Goal: Information Seeking & Learning: Learn about a topic

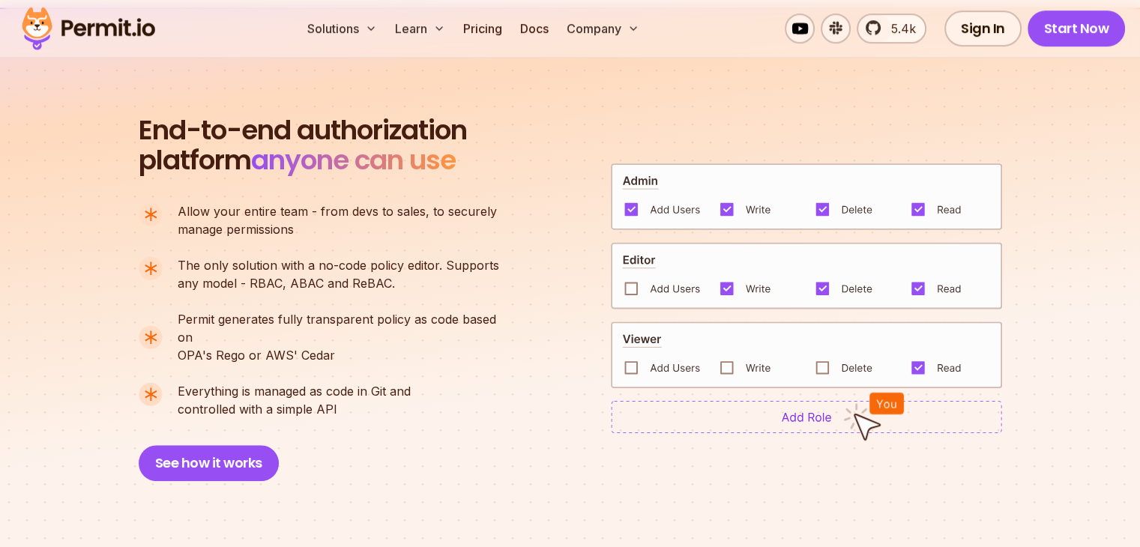
scroll to position [1018, 0]
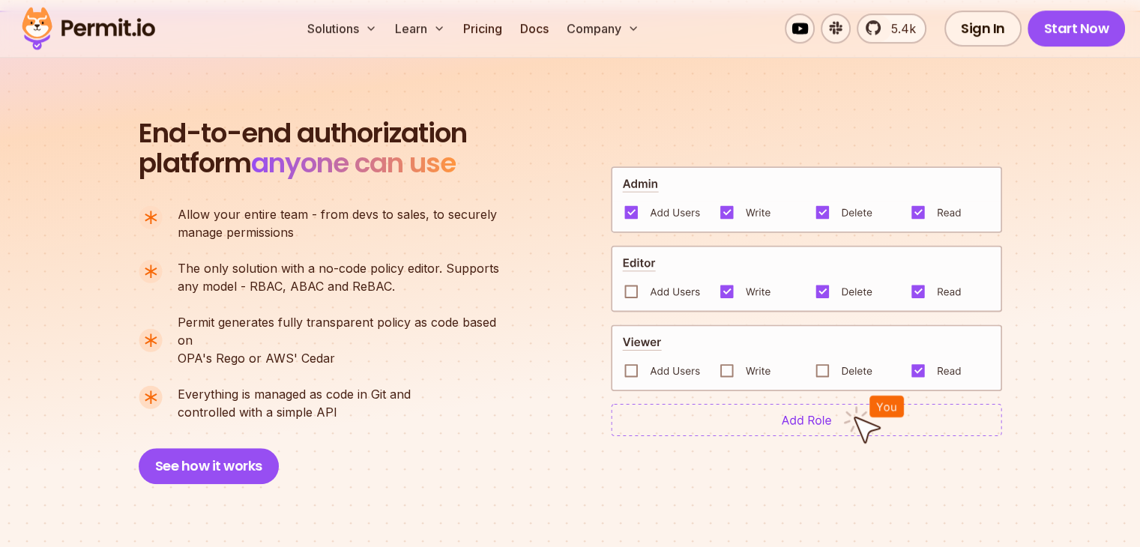
click at [863, 415] on img at bounding box center [873, 419] width 61 height 49
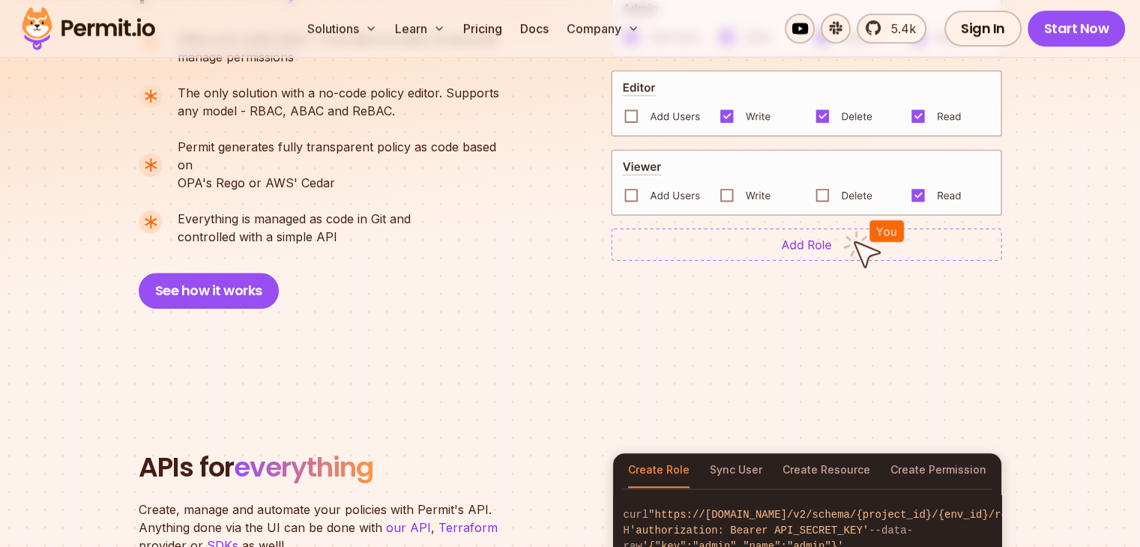
scroll to position [1194, 0]
click at [181, 273] on button "See how it works" at bounding box center [209, 291] width 140 height 36
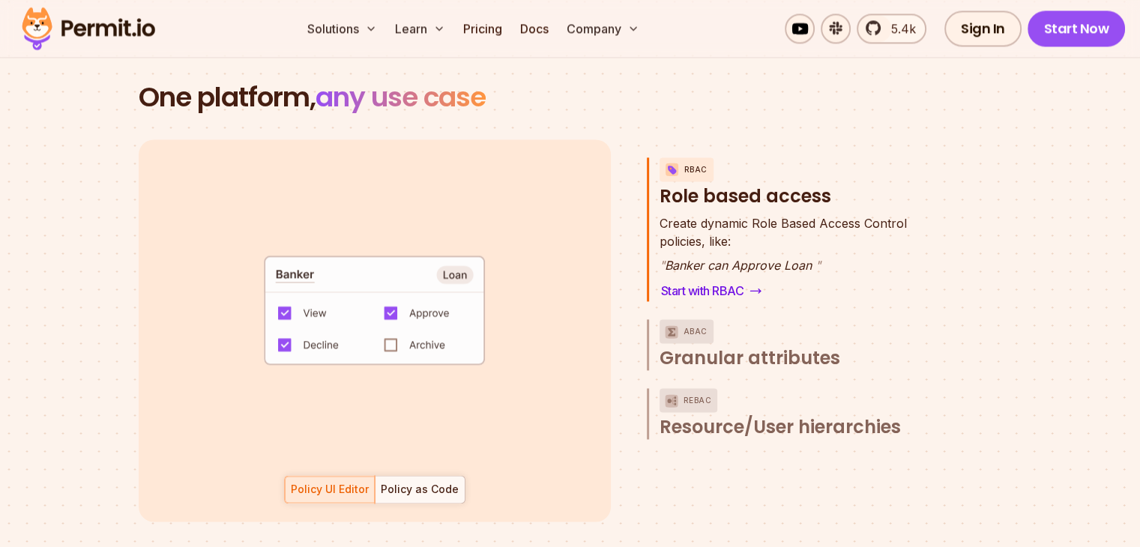
scroll to position [2152, 0]
click at [376, 475] on div at bounding box center [420, 488] width 90 height 27
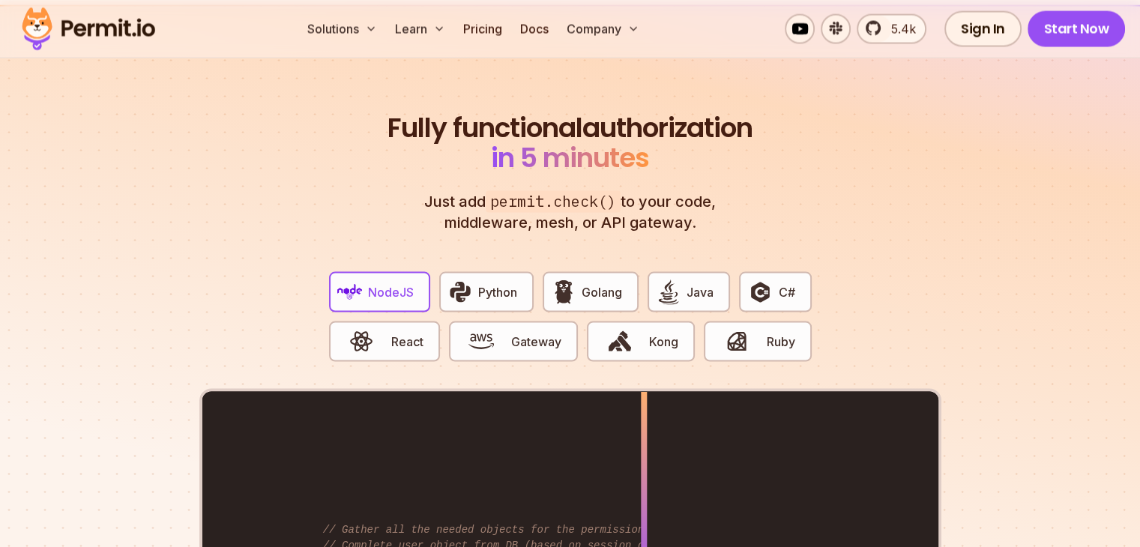
scroll to position [2778, 0]
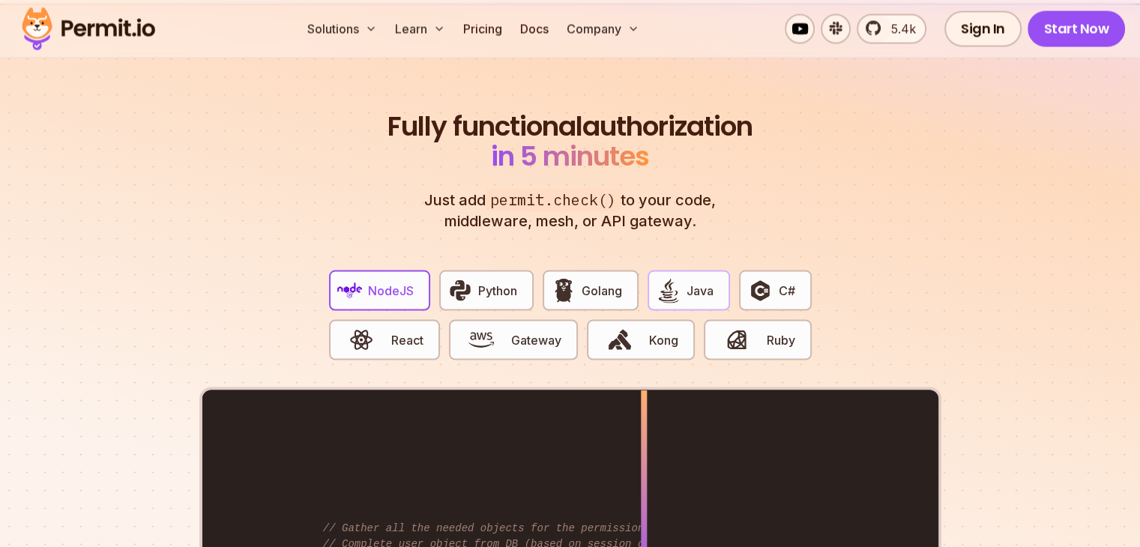
click at [698, 281] on span "Java" at bounding box center [700, 290] width 27 height 18
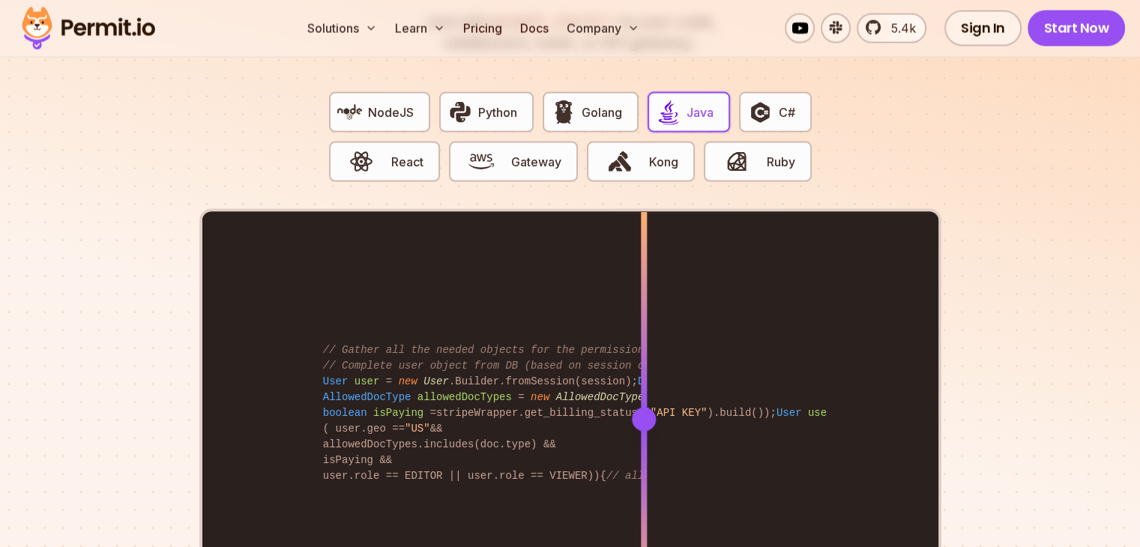
scroll to position [2957, 0]
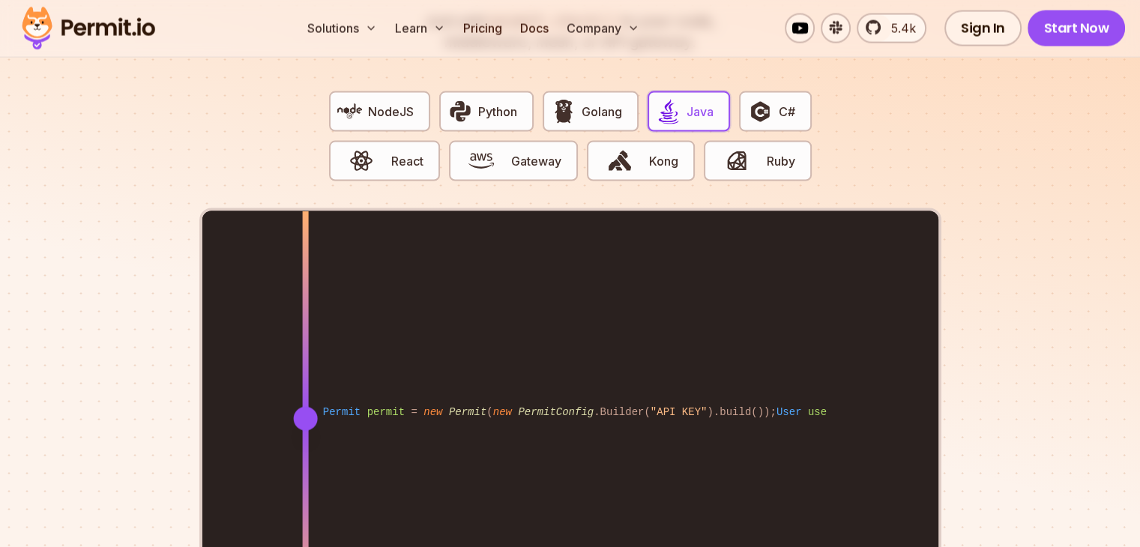
drag, startPoint x: 645, startPoint y: 400, endPoint x: 306, endPoint y: 484, distance: 349.1
click at [306, 484] on div at bounding box center [305, 418] width 6 height 414
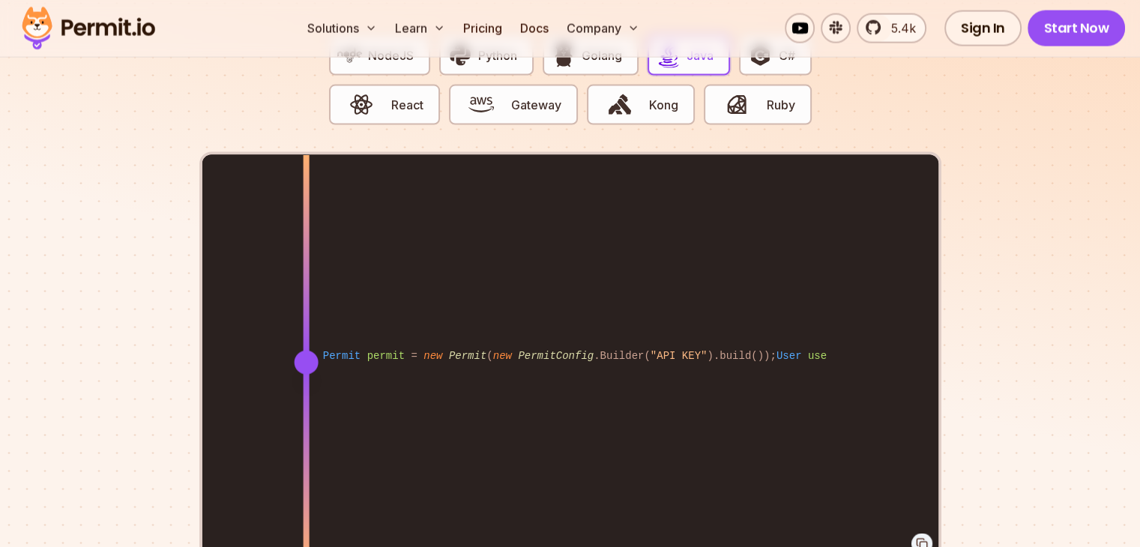
scroll to position [3012, 0]
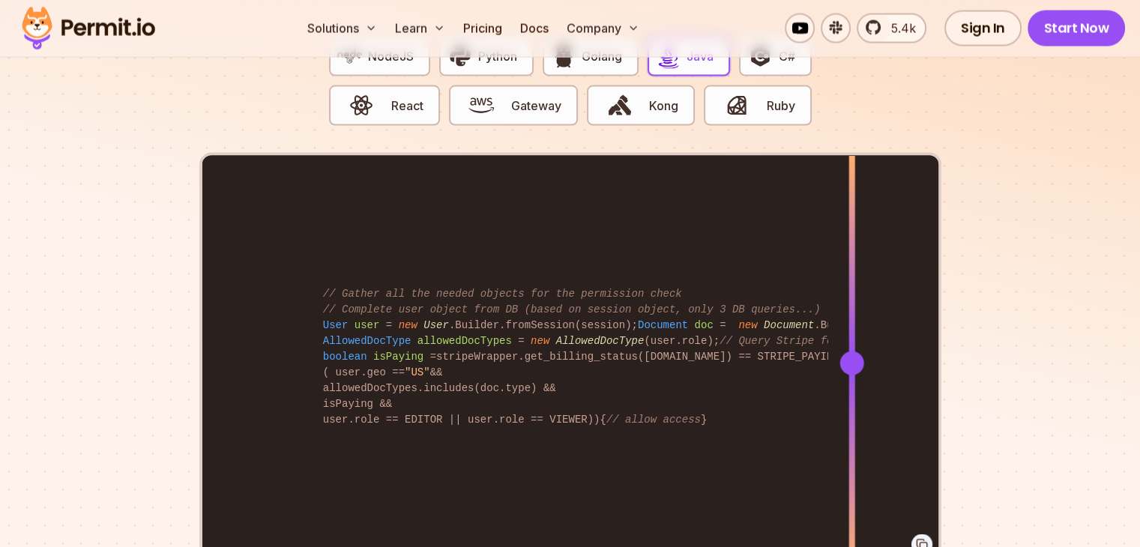
drag, startPoint x: 304, startPoint y: 340, endPoint x: 848, endPoint y: 322, distance: 544.6
click at [849, 322] on div at bounding box center [852, 363] width 6 height 414
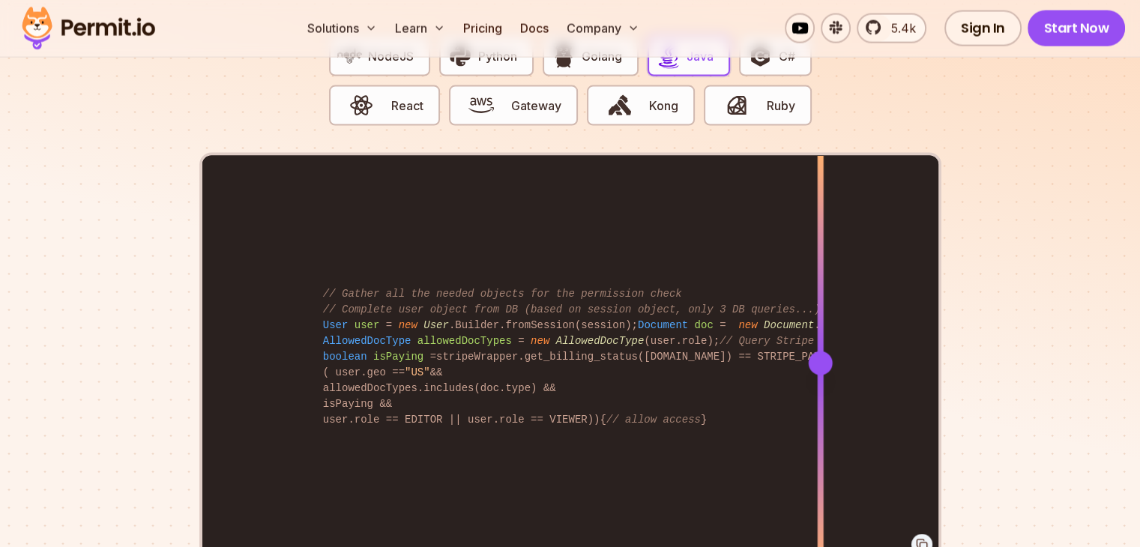
drag, startPoint x: 849, startPoint y: 349, endPoint x: 820, endPoint y: 246, distance: 107.3
click at [820, 246] on div at bounding box center [820, 363] width 6 height 414
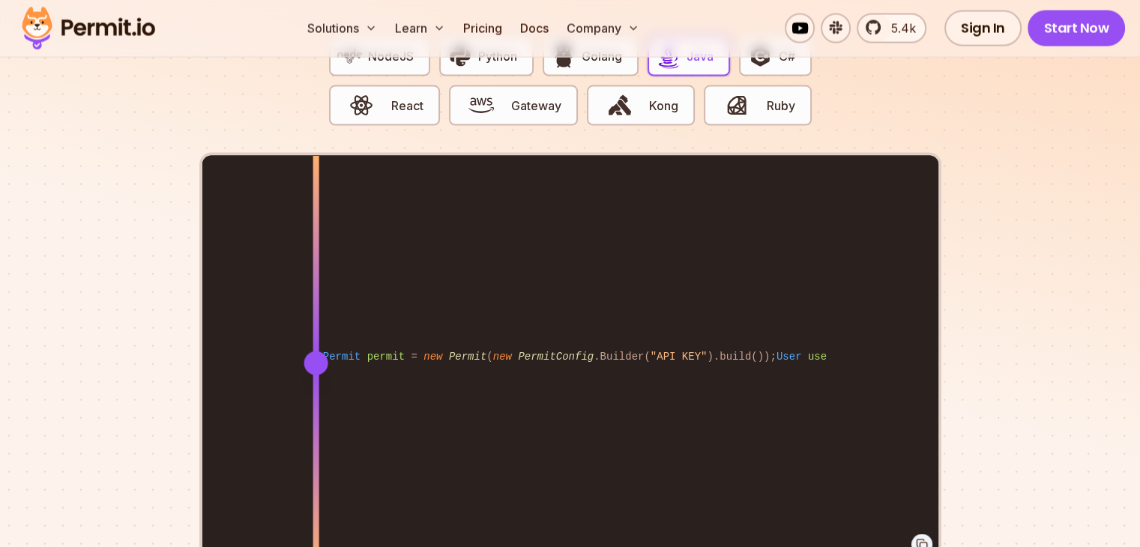
drag, startPoint x: 819, startPoint y: 346, endPoint x: 314, endPoint y: 397, distance: 507.1
click at [314, 397] on div at bounding box center [316, 363] width 6 height 414
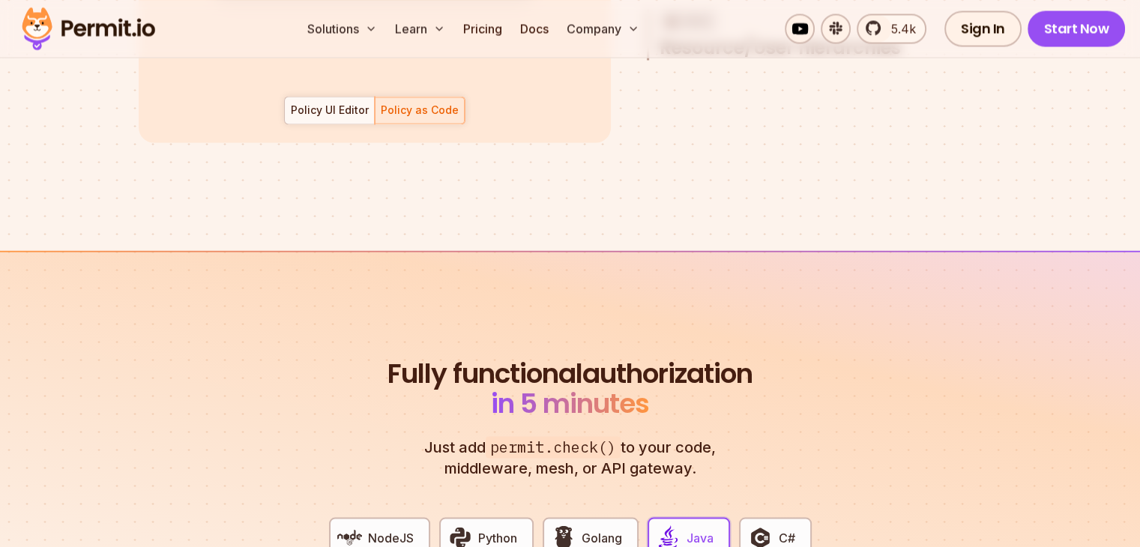
scroll to position [2529, 0]
click at [354, 104] on div "Policy UI Editor" at bounding box center [330, 111] width 78 height 15
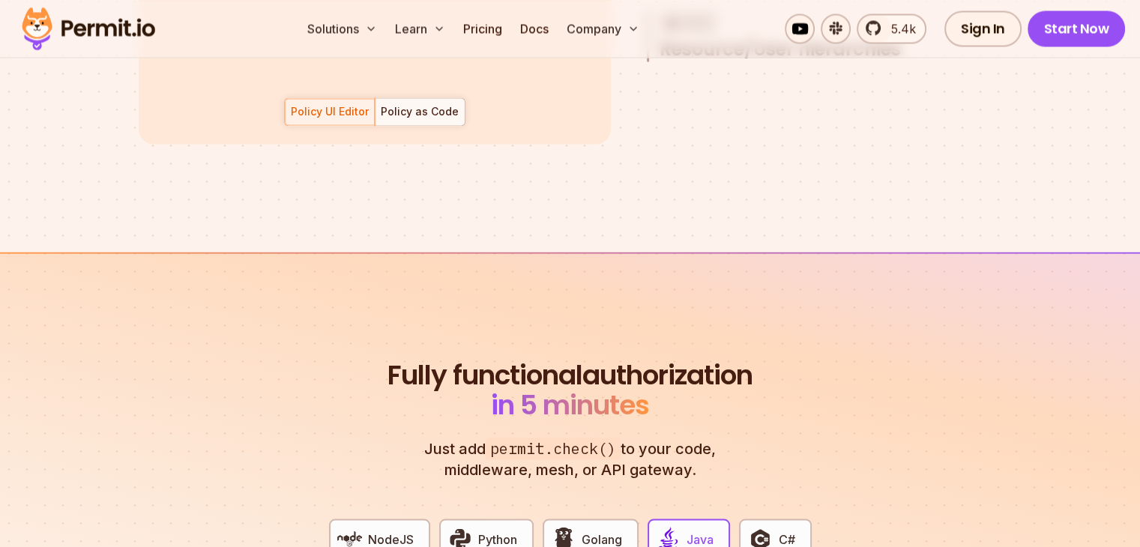
click at [354, 97] on div "Policy UI Editor Policy as Code" at bounding box center [374, 111] width 181 height 28
click at [355, 97] on div "Policy UI Editor Policy as Code" at bounding box center [374, 111] width 181 height 28
